Goal: Information Seeking & Learning: Learn about a topic

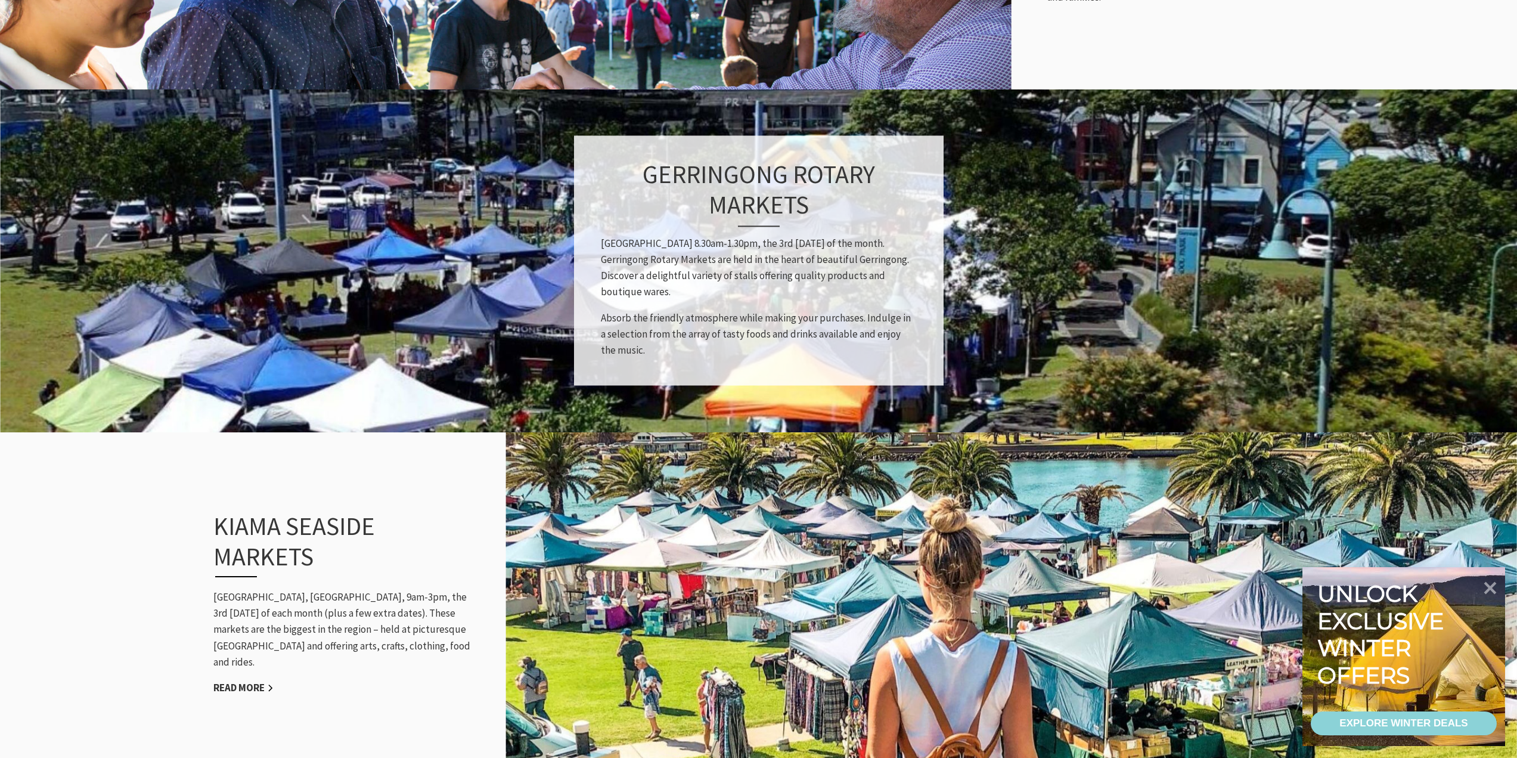
scroll to position [894, 0]
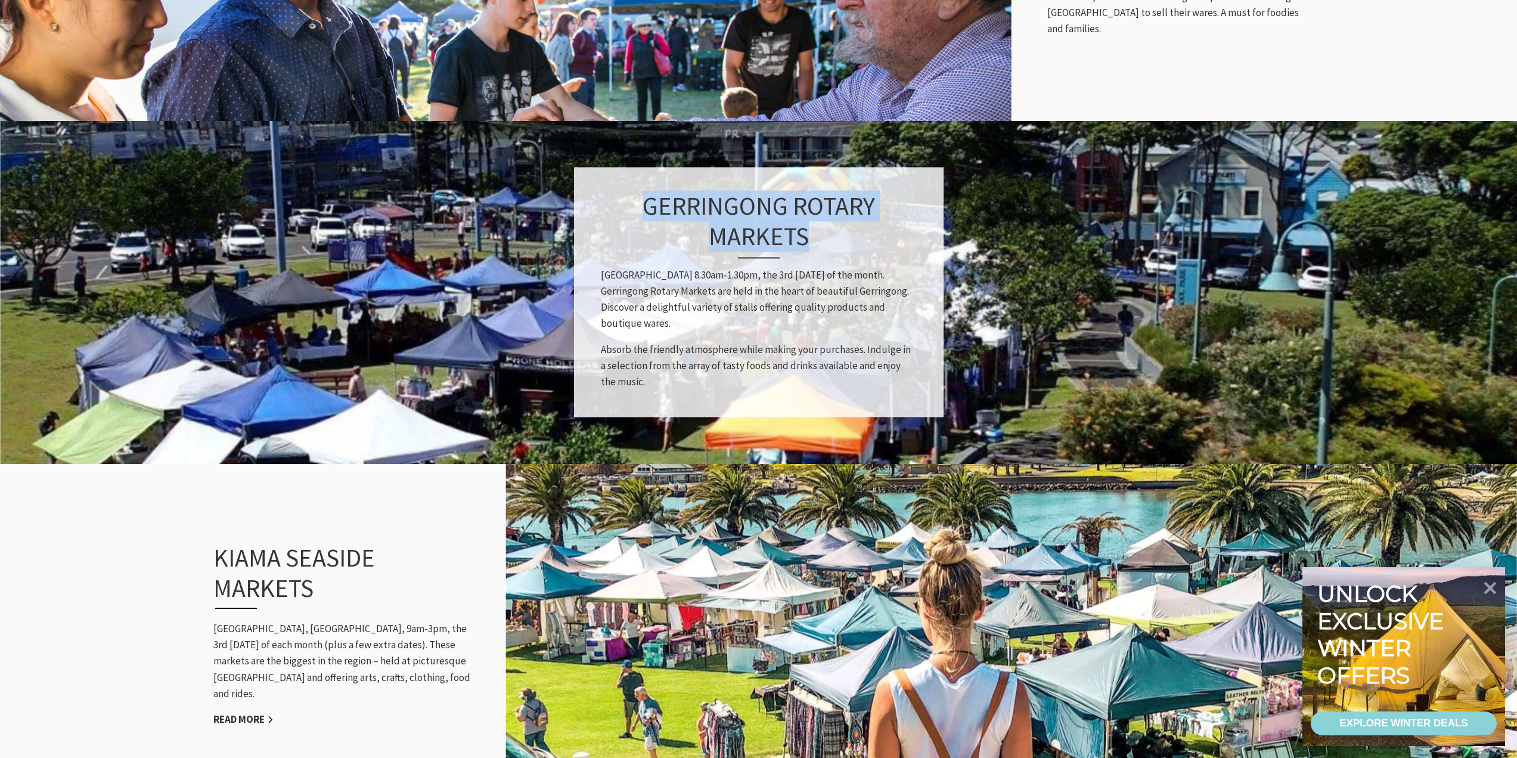
drag, startPoint x: 803, startPoint y: 250, endPoint x: 618, endPoint y: 200, distance: 191.5
click at [618, 200] on h3 "Gerringong Rotary Markets" at bounding box center [759, 224] width 316 height 67
copy h3 "Gerringong Rotary Markets"
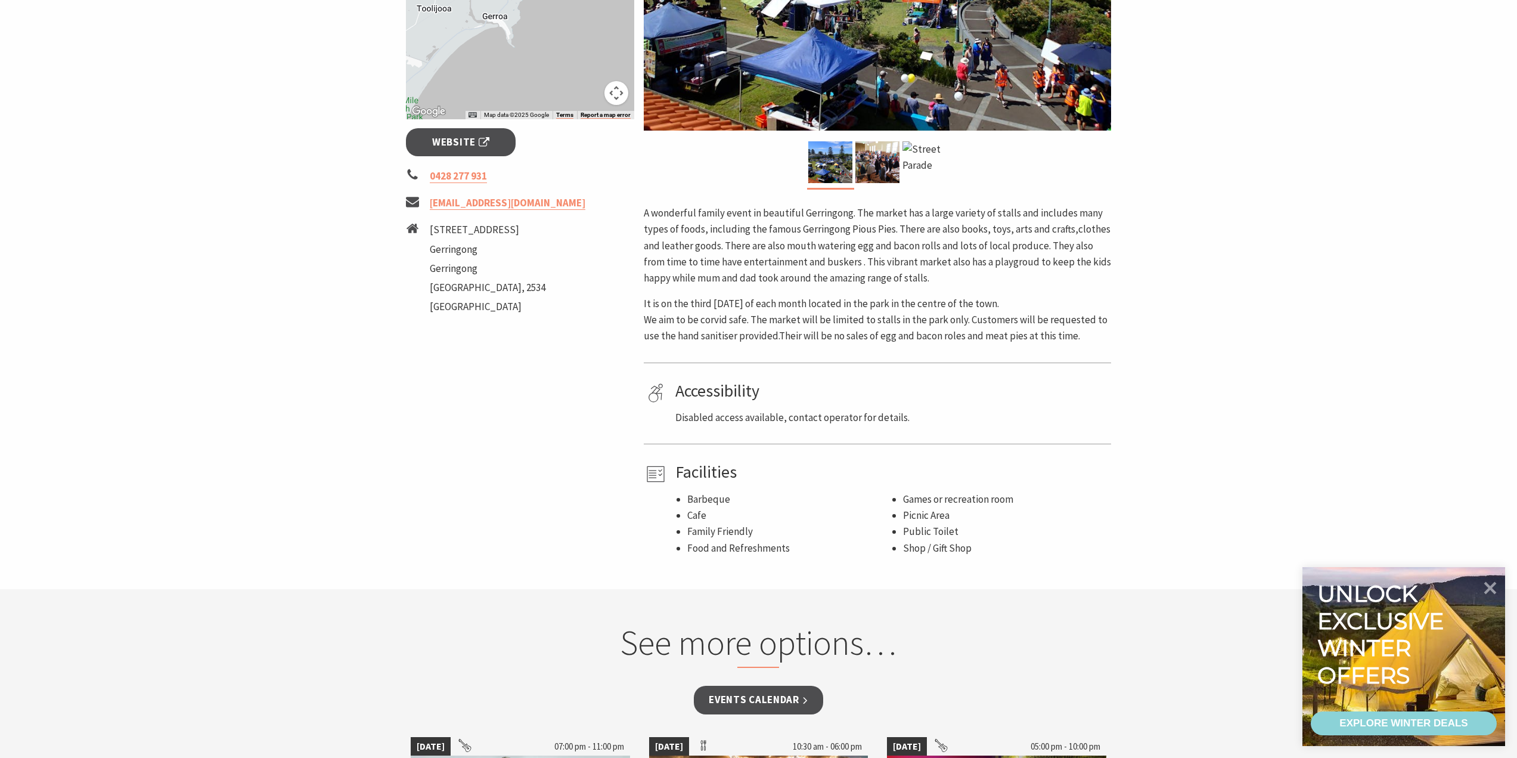
scroll to position [477, 0]
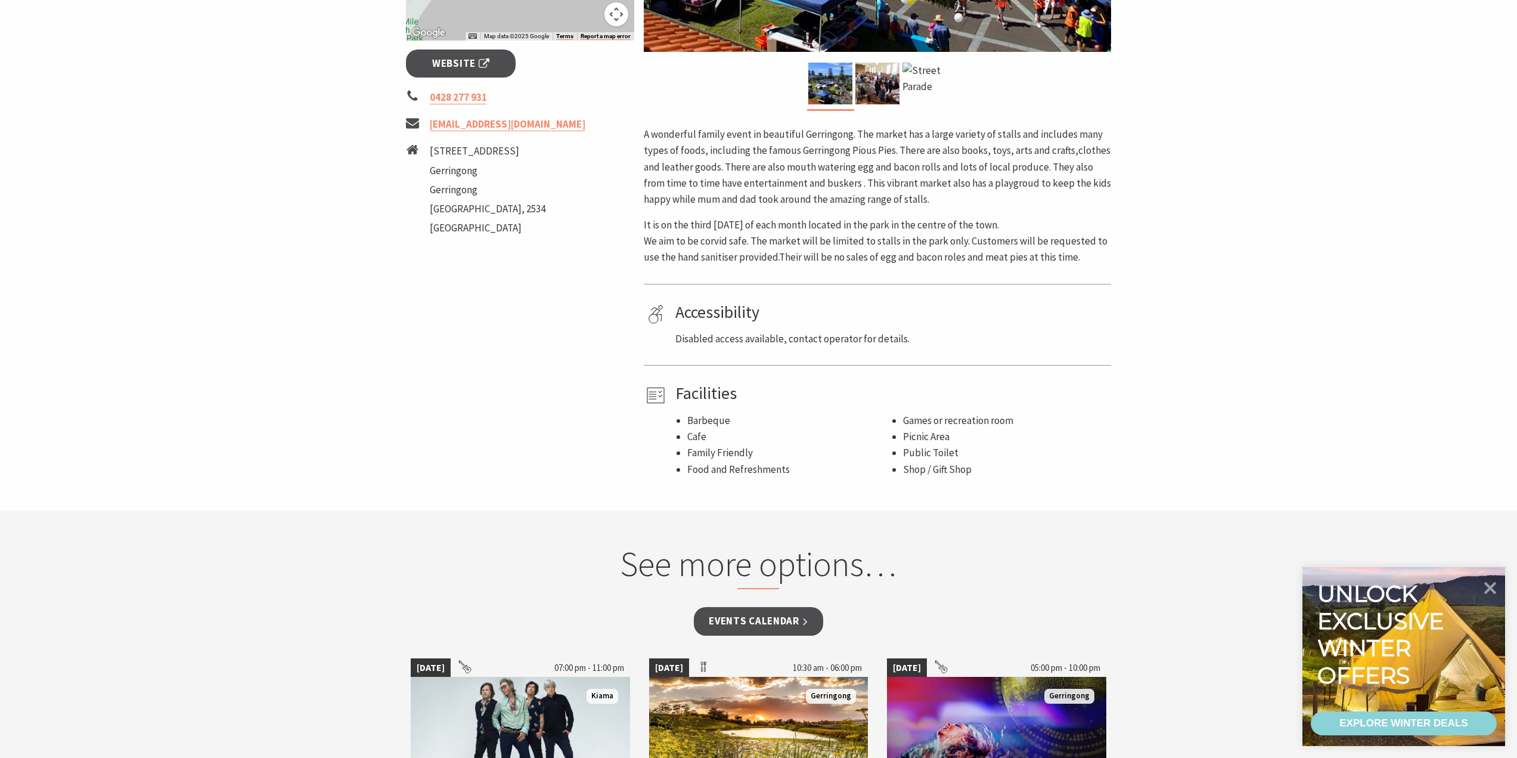
drag, startPoint x: 253, startPoint y: 204, endPoint x: 266, endPoint y: 189, distance: 19.9
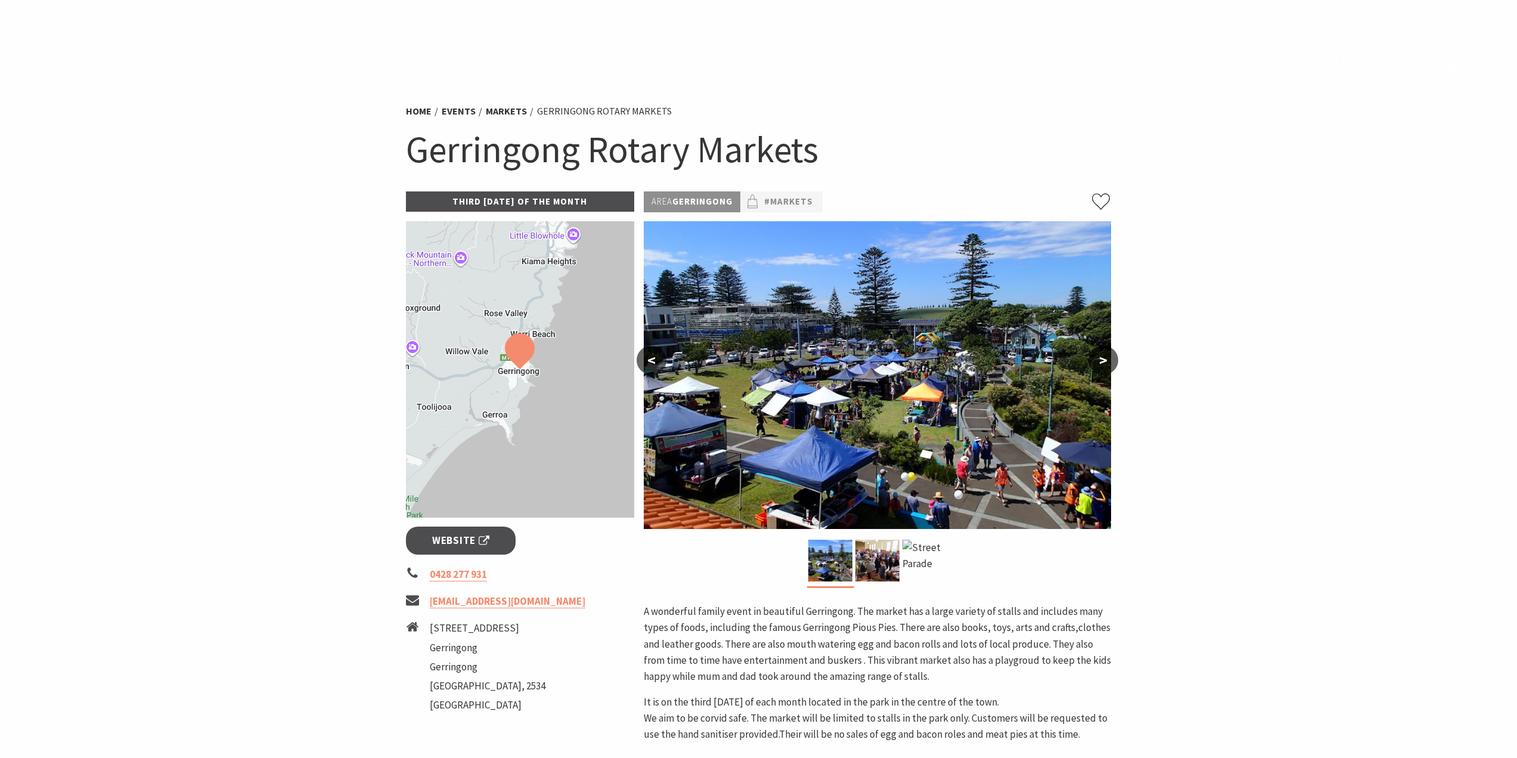
scroll to position [477, 0]
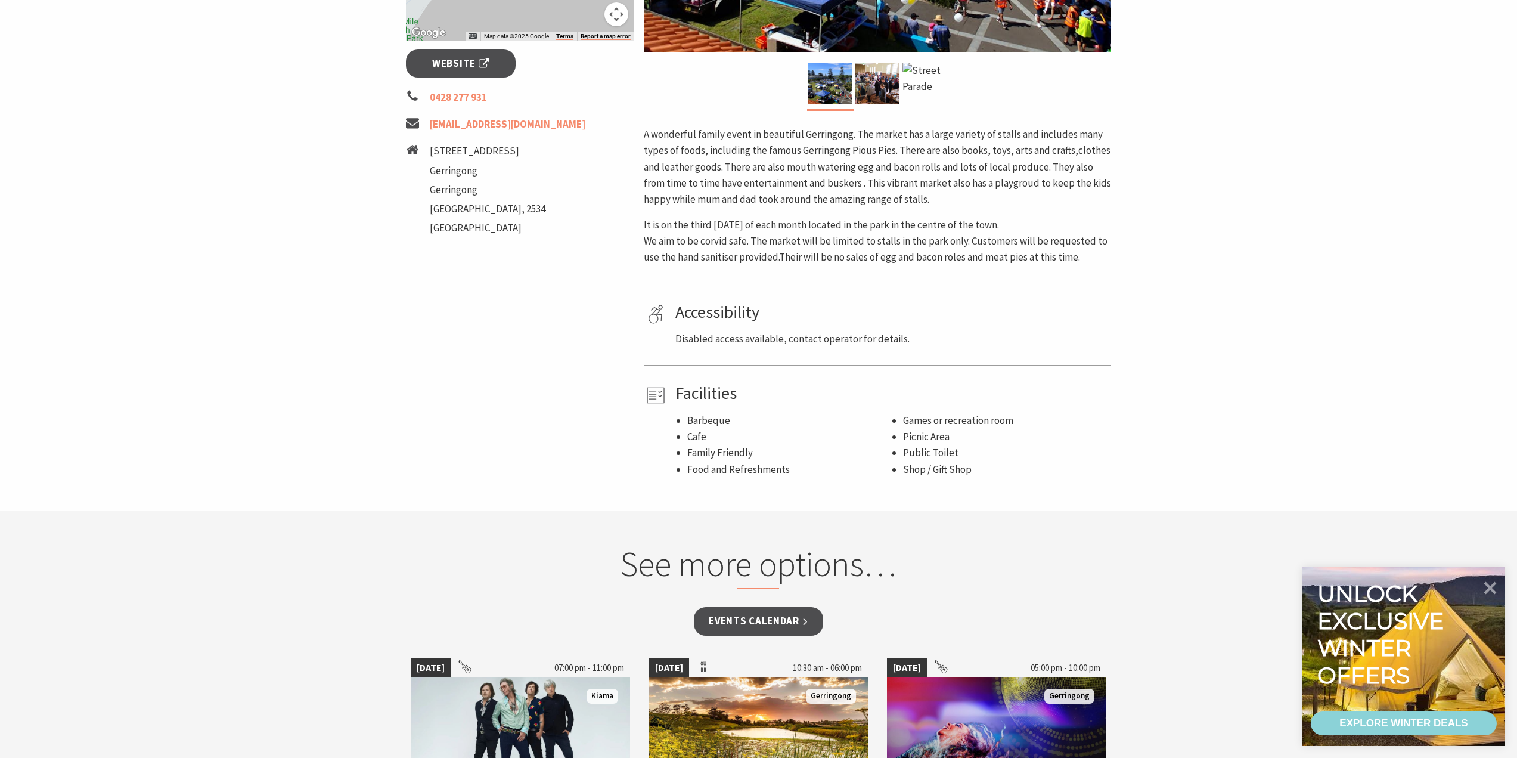
click at [1191, 524] on section "See more options… Events Calendar [DATE] 07:00 pm - 11:00 pm [GEOGRAPHIC_DATA] …" at bounding box center [758, 707] width 1517 height 395
drag, startPoint x: 1065, startPoint y: 368, endPoint x: 1041, endPoint y: 327, distance: 48.1
